Goal: Task Accomplishment & Management: Manage account settings

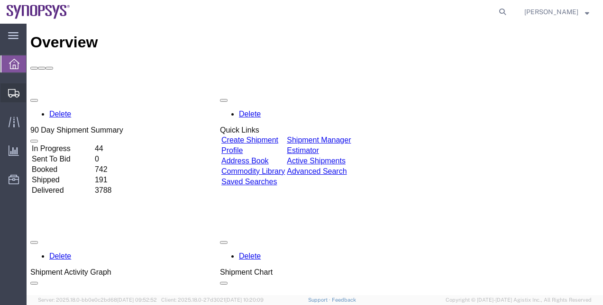
click at [0, 0] on span "Shipment Manager" at bounding box center [0, 0] width 0 height 0
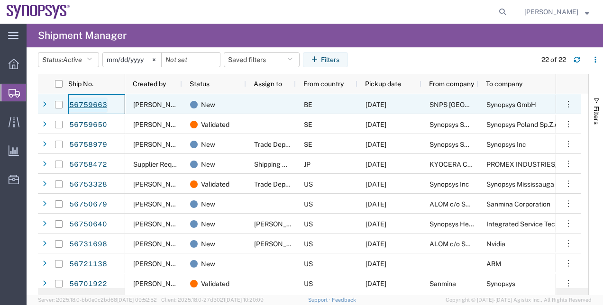
click at [88, 105] on link "56759663" at bounding box center [88, 105] width 39 height 15
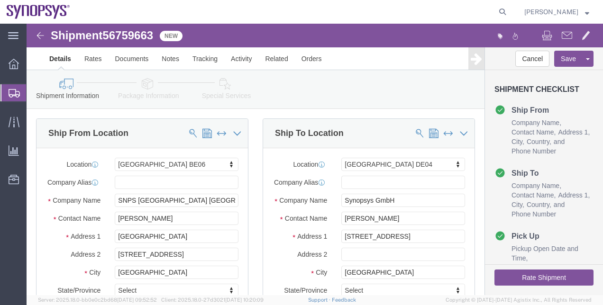
select select "63074"
select select "63094"
click link "Package Information"
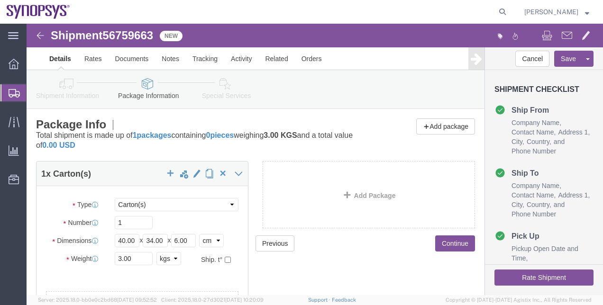
click icon
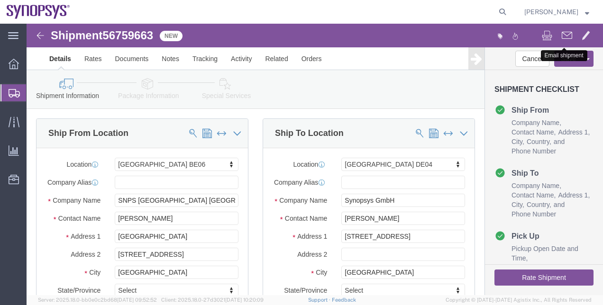
click span
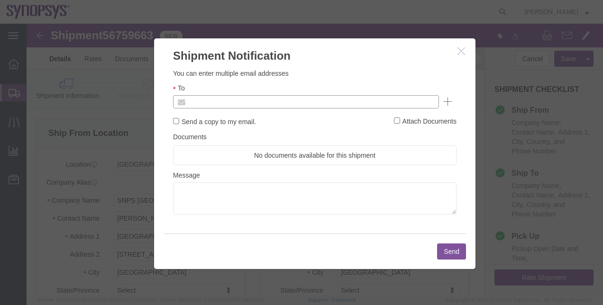
click input "text"
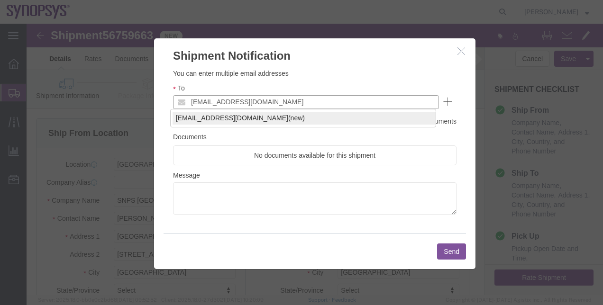
type input "[EMAIL_ADDRESS][DOMAIN_NAME]"
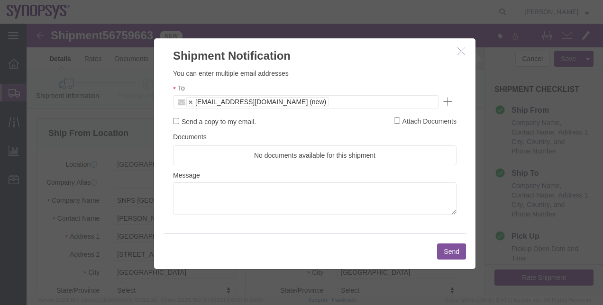
click button "Send"
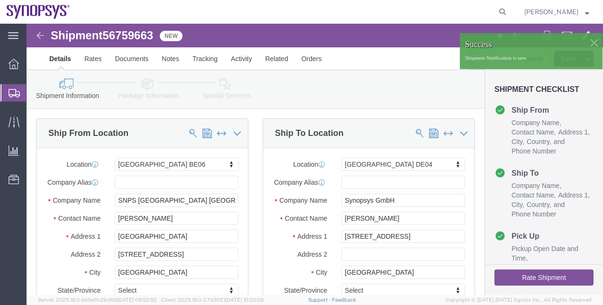
click div
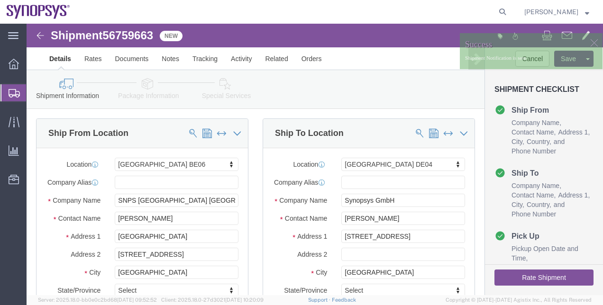
click div
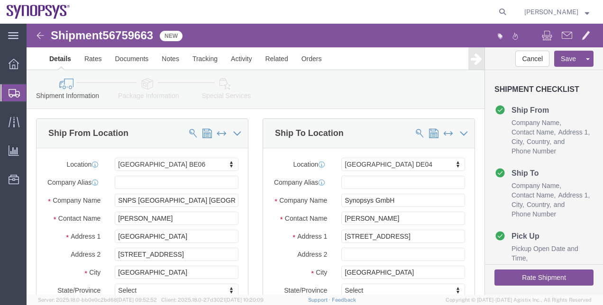
click icon "button"
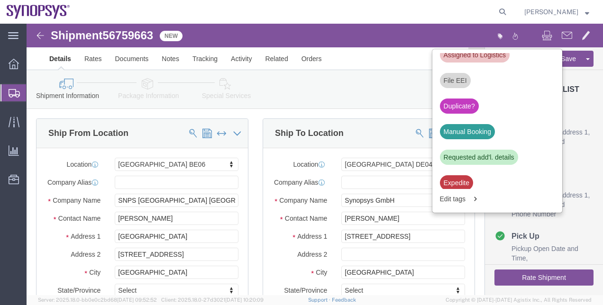
scroll to position [353, 0]
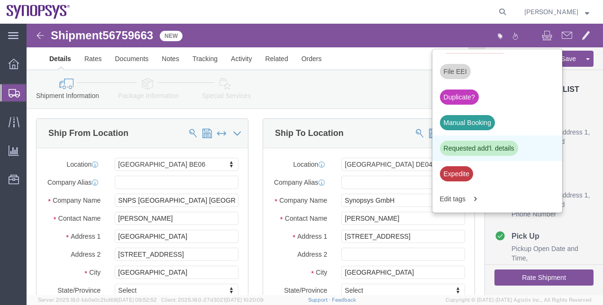
click div "Requested add'l. details"
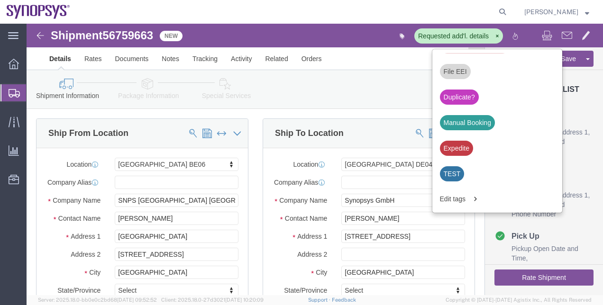
click at [0, 0] on span "Shipment Manager" at bounding box center [0, 0] width 0 height 0
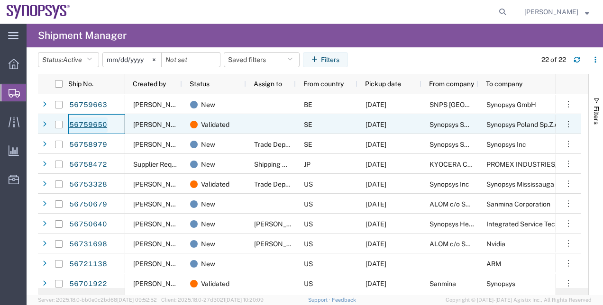
click at [86, 121] on link "56759650" at bounding box center [88, 125] width 39 height 15
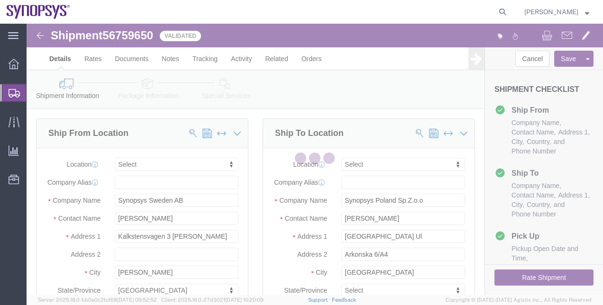
select select
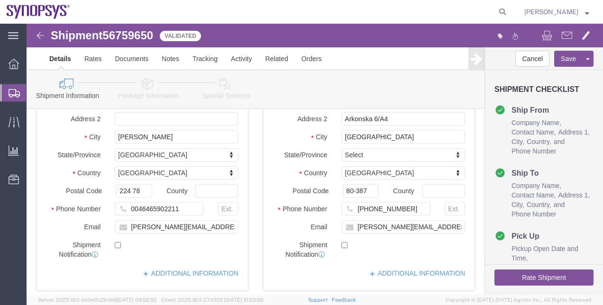
scroll to position [140, 0]
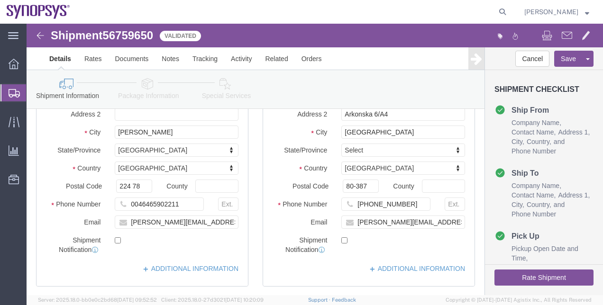
click link "Package Information"
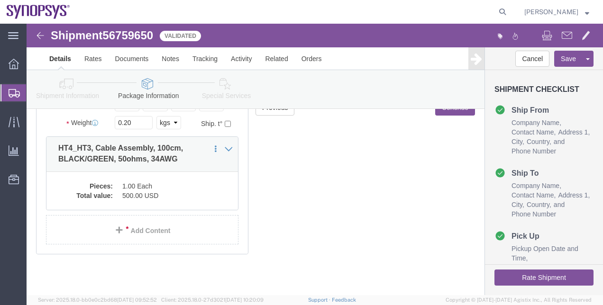
scroll to position [135, 0]
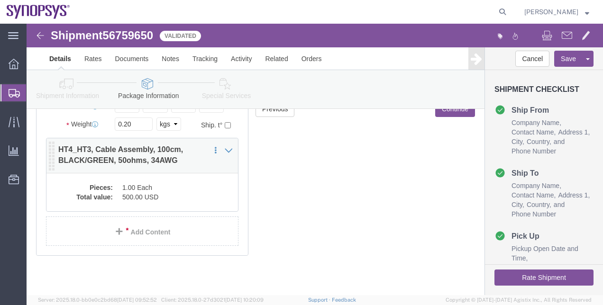
click dd "1.00 Each"
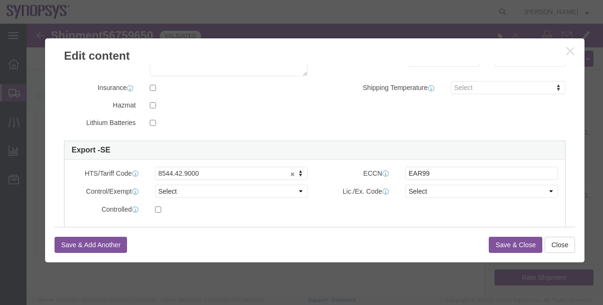
scroll to position [201, 0]
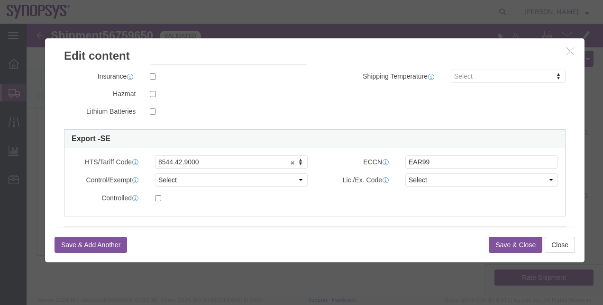
click div "HTS/Tariff Code 8544.42.9000 8544.42.9000"
click select "Select ATF BIS DEA EPA FDA FTR ITAR OFAC Other (OPA)"
select select "BIS"
click select "Select ATF BIS DEA EPA FDA FTR ITAR OFAC Other (OPA)"
click select "Select AGR-Agricultural APP-Computers APR-Additional Permissive Exports AVS-Air…"
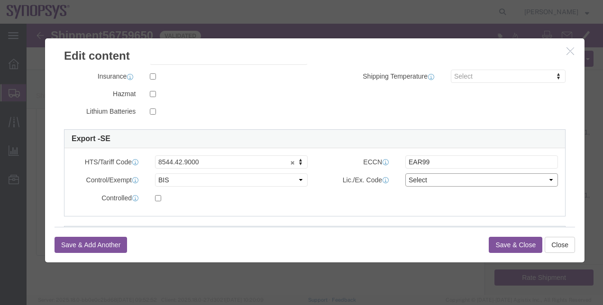
select select "NLR"
click select "Select AGR-Agricultural APP-Computers APR-Additional Permissive Exports AVS-Air…"
click button "Save & Close"
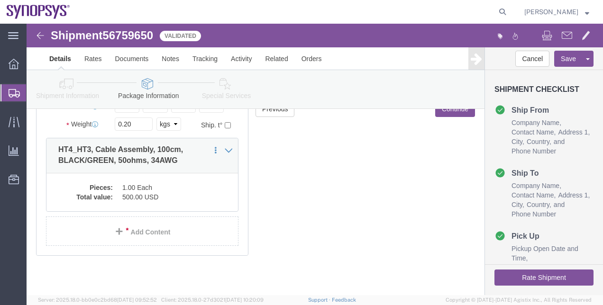
click icon
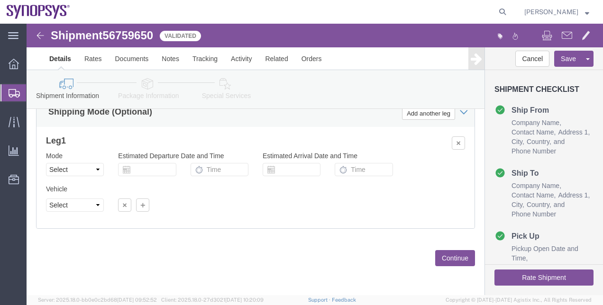
click icon
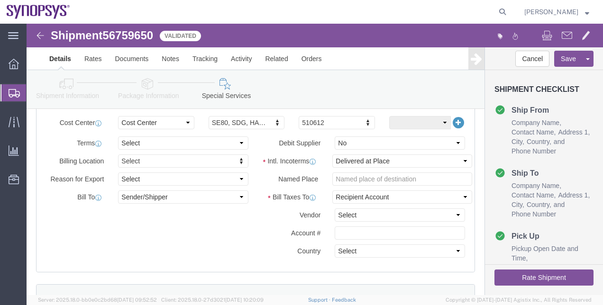
scroll to position [478, 0]
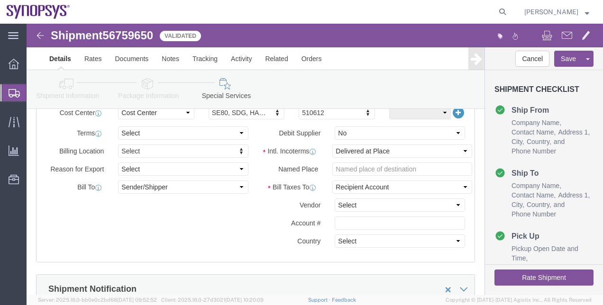
click button "Rate Shipment"
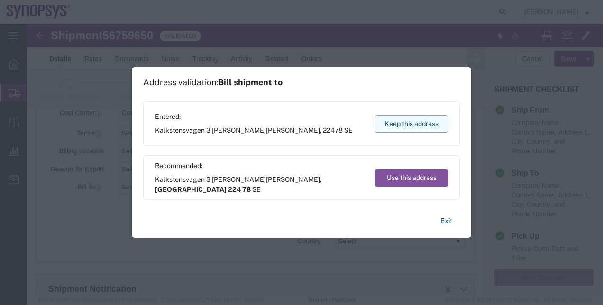
click at [404, 121] on button "Keep this address" at bounding box center [411, 124] width 73 height 18
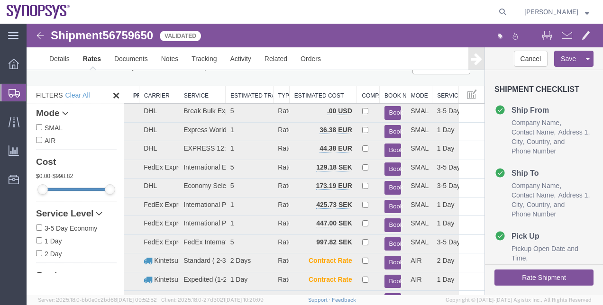
scroll to position [21, 0]
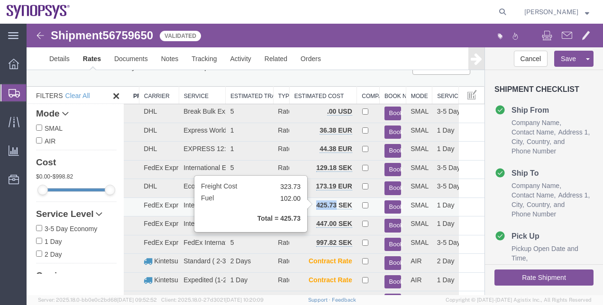
drag, startPoint x: 307, startPoint y: 204, endPoint x: 331, endPoint y: 205, distance: 24.2
click at [331, 205] on td "425.73 SEK" at bounding box center [322, 207] width 67 height 19
copy b "425.73"
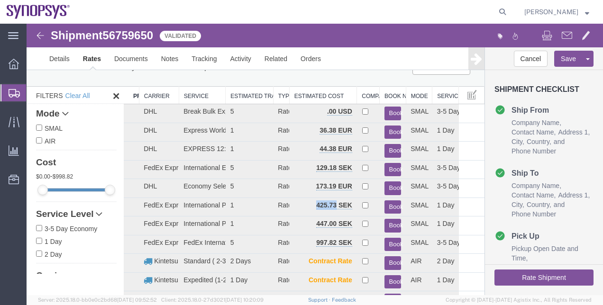
click at [476, 64] on icon at bounding box center [476, 58] width 11 height 13
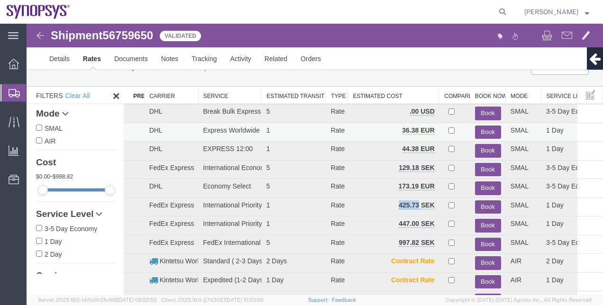
click at [475, 128] on button "Book" at bounding box center [488, 133] width 26 height 14
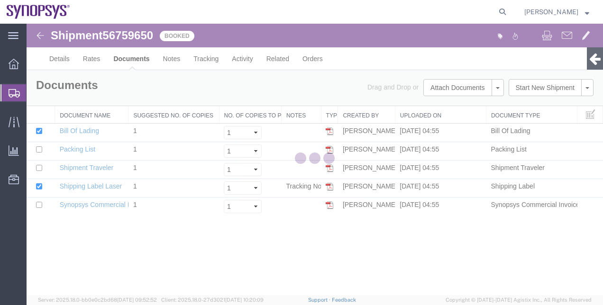
scroll to position [0, 0]
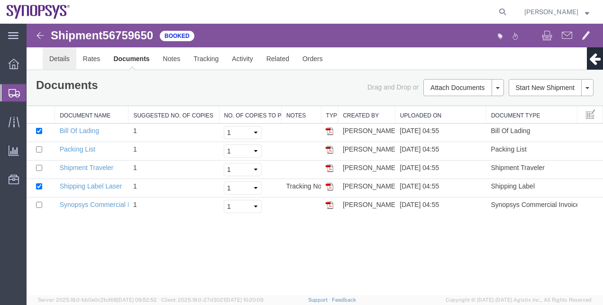
drag, startPoint x: 76, startPoint y: 82, endPoint x: 50, endPoint y: 59, distance: 35.6
click at [50, 59] on link "Details" at bounding box center [60, 58] width 34 height 23
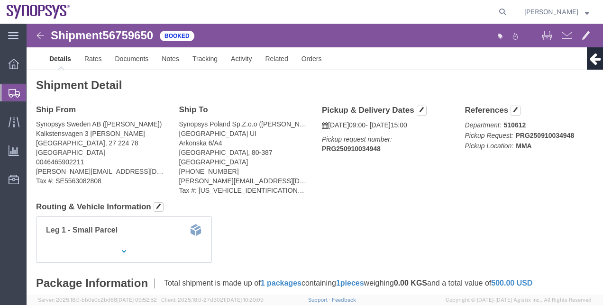
click at [0, 0] on span "Shipment Manager" at bounding box center [0, 0] width 0 height 0
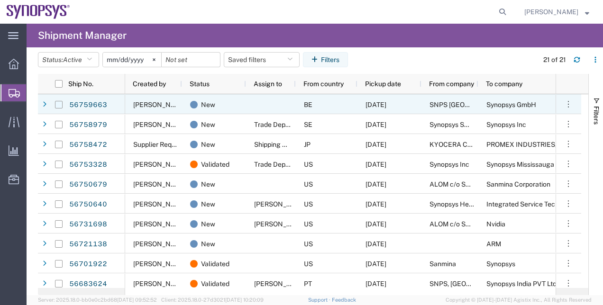
click at [59, 103] on input "Press Space to toggle row selection (unchecked)" at bounding box center [59, 105] width 8 height 8
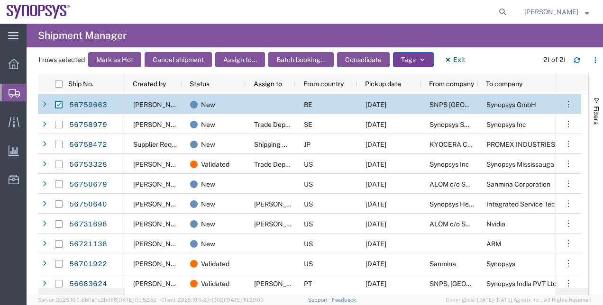
click at [403, 64] on button "Tags" at bounding box center [413, 59] width 41 height 15
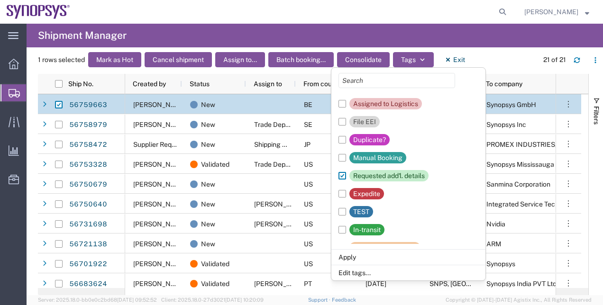
scroll to position [90, 0]
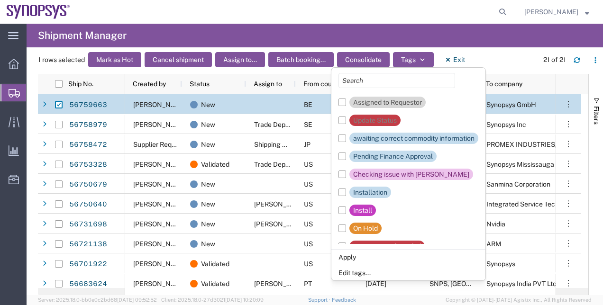
click at [482, 56] on div "1 rows selected Mark as Hot Cancel shipment Assign to... Batch booking... Conso…" at bounding box center [320, 63] width 565 height 22
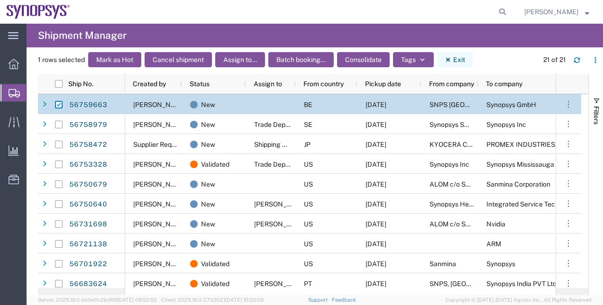
click at [459, 56] on button "Exit" at bounding box center [455, 59] width 36 height 15
checkbox input "false"
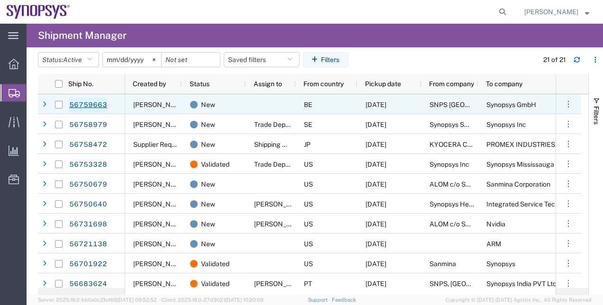
click at [105, 105] on link "56759663" at bounding box center [88, 105] width 39 height 15
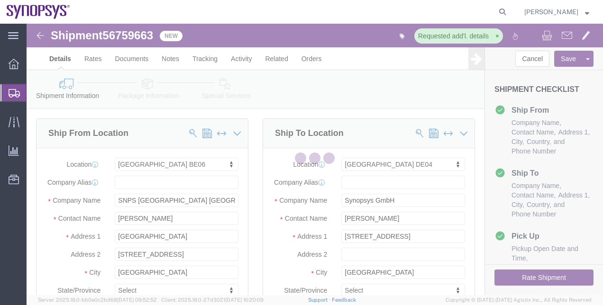
select select "63074"
select select "63094"
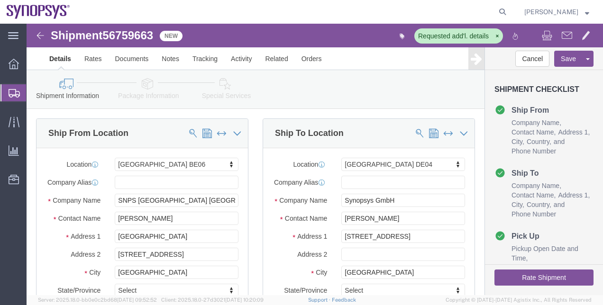
click link "Package Information"
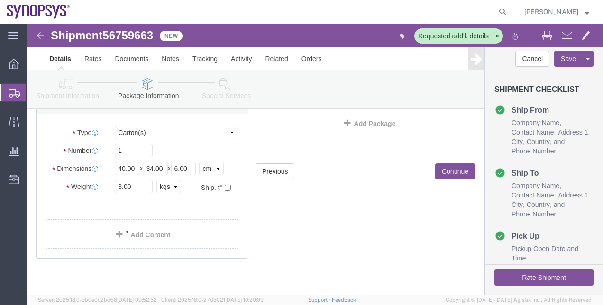
scroll to position [73, 0]
click at [0, 0] on span "Shipment Manager" at bounding box center [0, 0] width 0 height 0
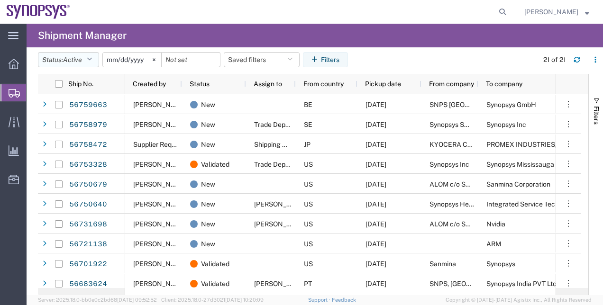
click at [81, 62] on span "Active" at bounding box center [72, 60] width 19 height 8
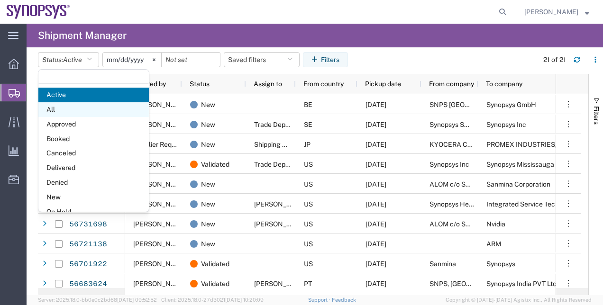
click at [74, 110] on span "All" at bounding box center [93, 109] width 110 height 15
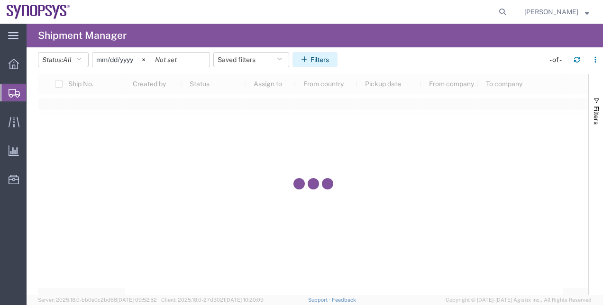
drag, startPoint x: 146, startPoint y: 62, endPoint x: 328, endPoint y: 61, distance: 182.0
click at [328, 61] on agx-table-filter "Status: All Active All Approved Booked Canceled Delivered Denied New On Hold Pe…" at bounding box center [189, 59] width 303 height 15
click at [328, 61] on button "Filters" at bounding box center [314, 59] width 45 height 15
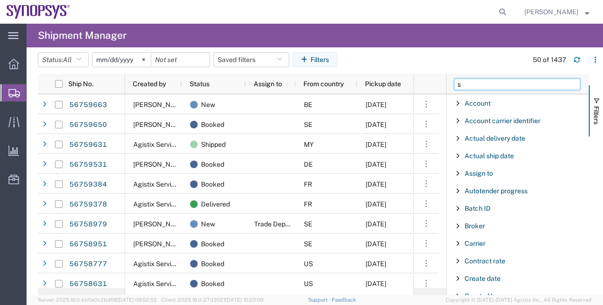
click at [474, 83] on input "s" at bounding box center [517, 84] width 126 height 11
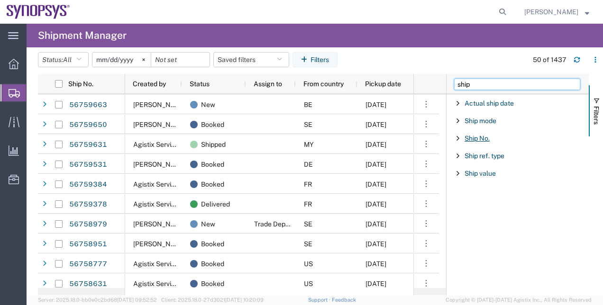
type input "ship"
click at [476, 138] on span "Ship No." at bounding box center [477, 139] width 25 height 8
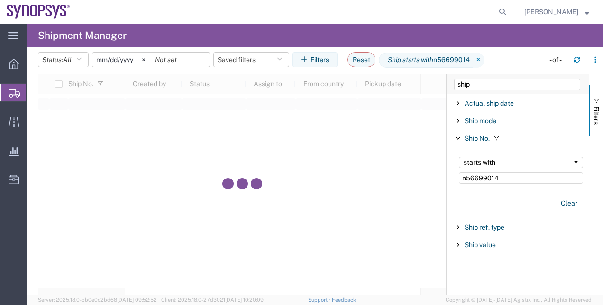
click at [465, 180] on input "n56699014" at bounding box center [521, 178] width 124 height 11
click at [505, 179] on input "56699014" at bounding box center [521, 178] width 124 height 11
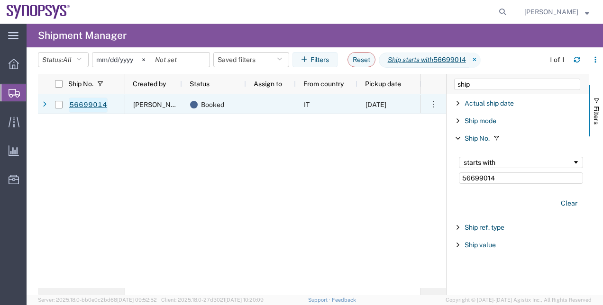
type input "56699014"
click at [85, 107] on link "56699014" at bounding box center [88, 105] width 39 height 15
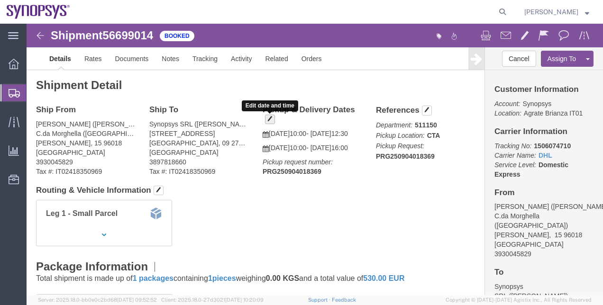
click span "button"
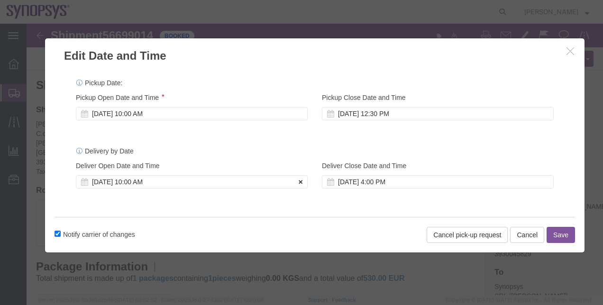
click icon
click div "[DATE] 10:00 AM"
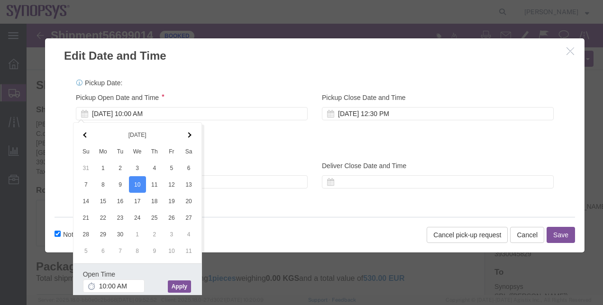
click button "Apply"
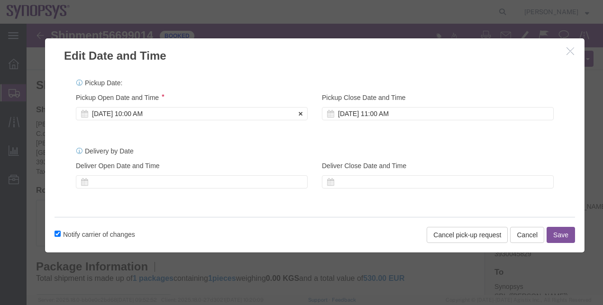
click div "[DATE] 10:00 AM"
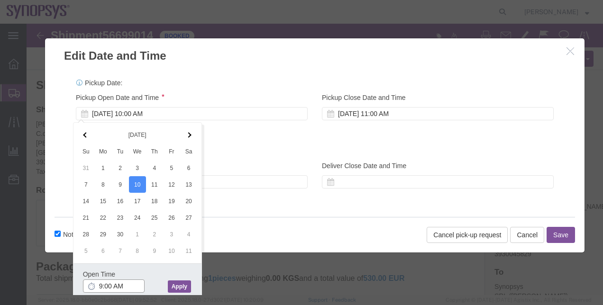
type input "9:00 AM"
click button "Apply"
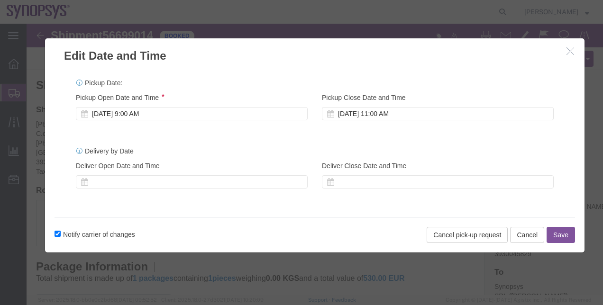
click button "Save"
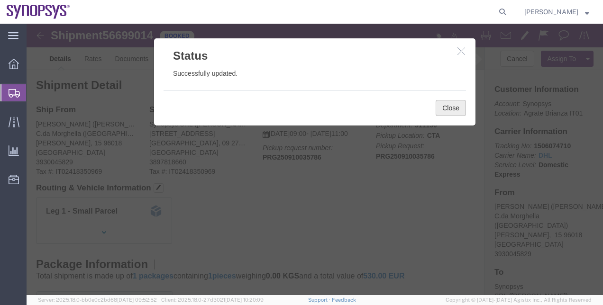
click button "Close"
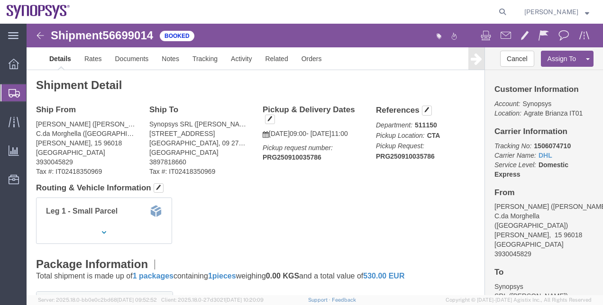
click at [493, 12] on agx-global-search at bounding box center [358, 12] width 303 height 24
